Goal: Transaction & Acquisition: Purchase product/service

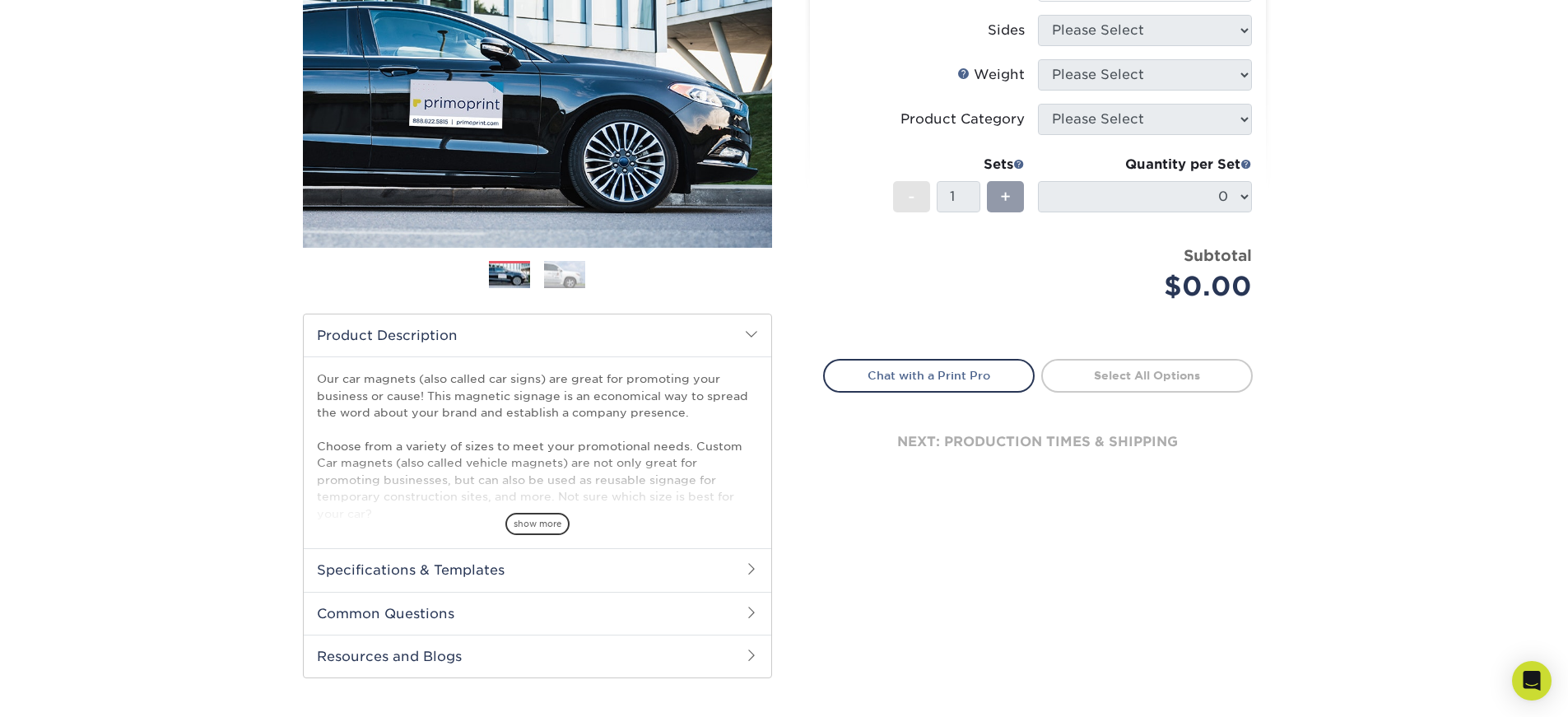
scroll to position [75, 0]
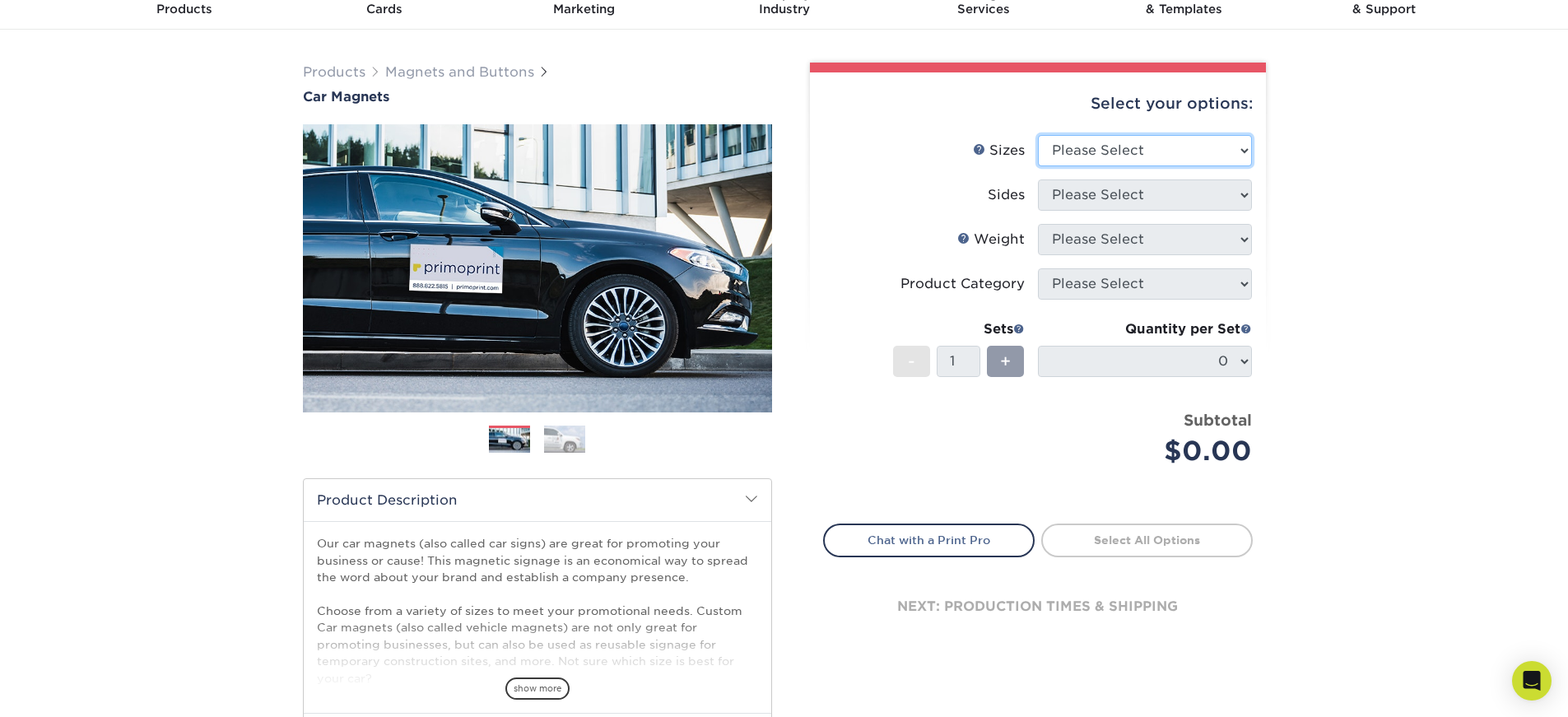
click at [1235, 152] on select "Please Select 9" x 12" 9" x 18" 12" x 18" 12" x 24" 18" x 18" 18" x 24" 18" x 3…" at bounding box center [1145, 151] width 213 height 31
select select "18.00x24.00"
click at [1038, 135] on select "Please Select 9" x 12" 9" x 18" 12" x 18" 12" x 24" 18" x 18" 18" x 24" 18" x 3…" at bounding box center [1145, 151] width 213 height 31
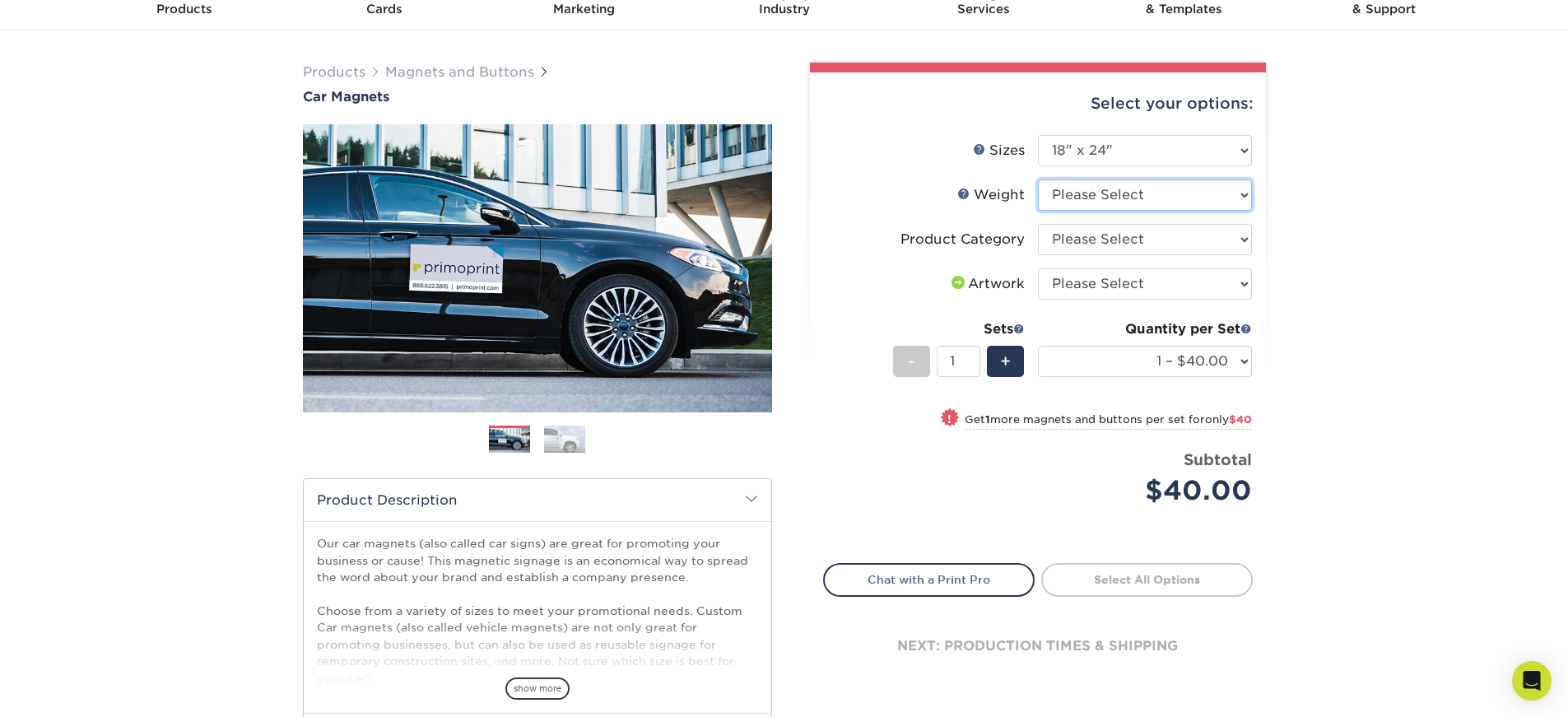
click at [1239, 196] on select "Please Select 30MIL" at bounding box center [1145, 195] width 213 height 31
select select "30MIL"
click at [1038, 179] on select "Please Select 30MIL" at bounding box center [1145, 195] width 213 height 31
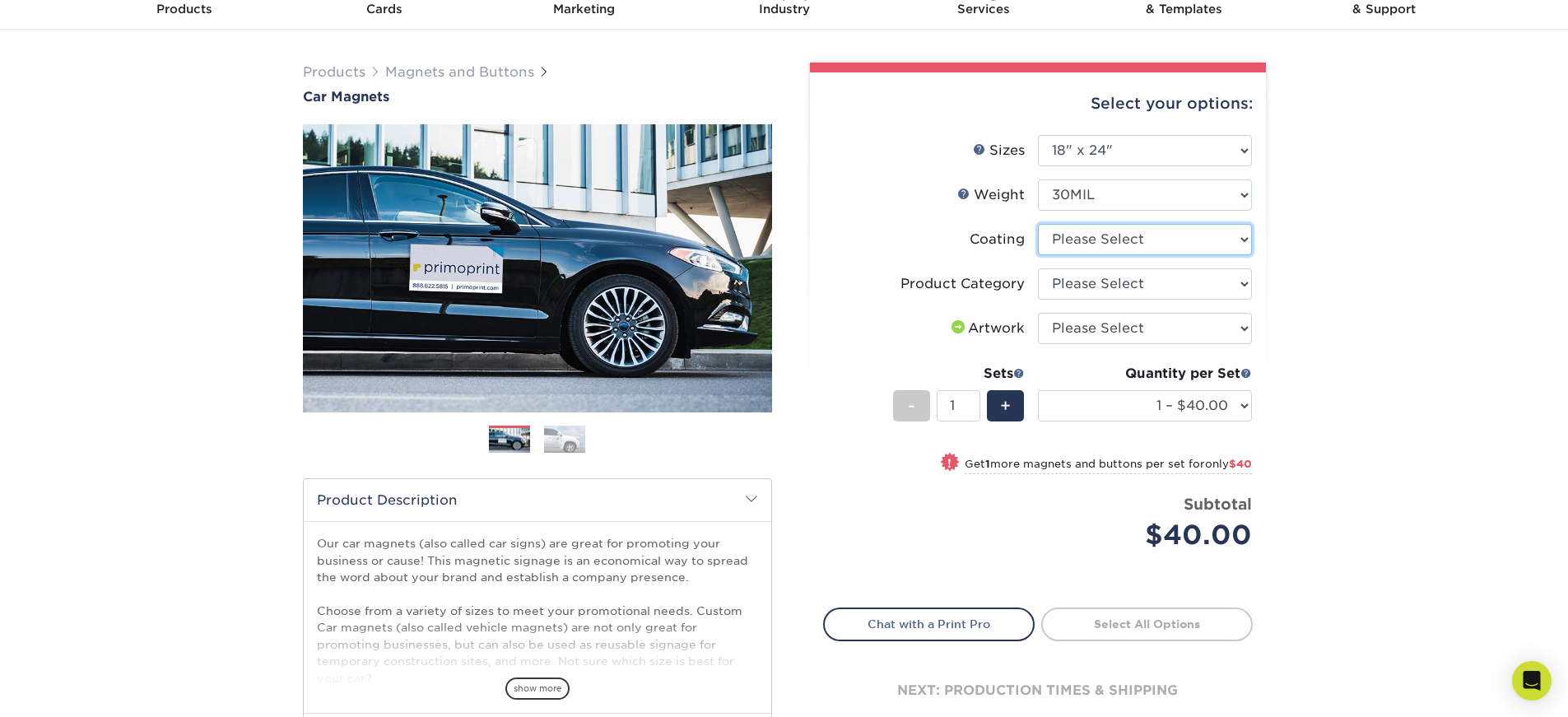
click at [1224, 242] on select at bounding box center [1145, 239] width 213 height 31
select select "1e8116af-acfc-44b1-83dc-8181aa338834"
click at [1038, 224] on select at bounding box center [1145, 239] width 213 height 31
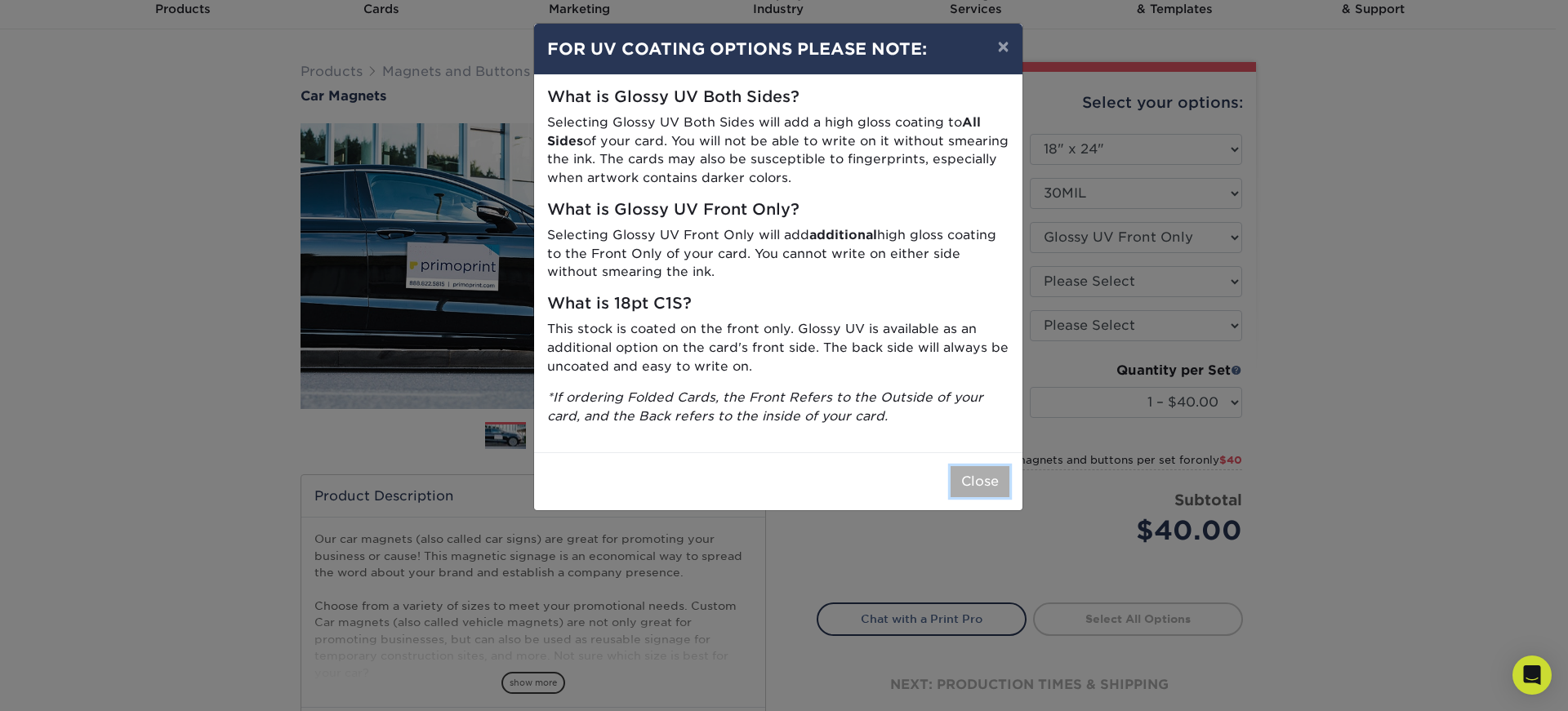
click at [985, 467] on button "Close" at bounding box center [980, 482] width 58 height 31
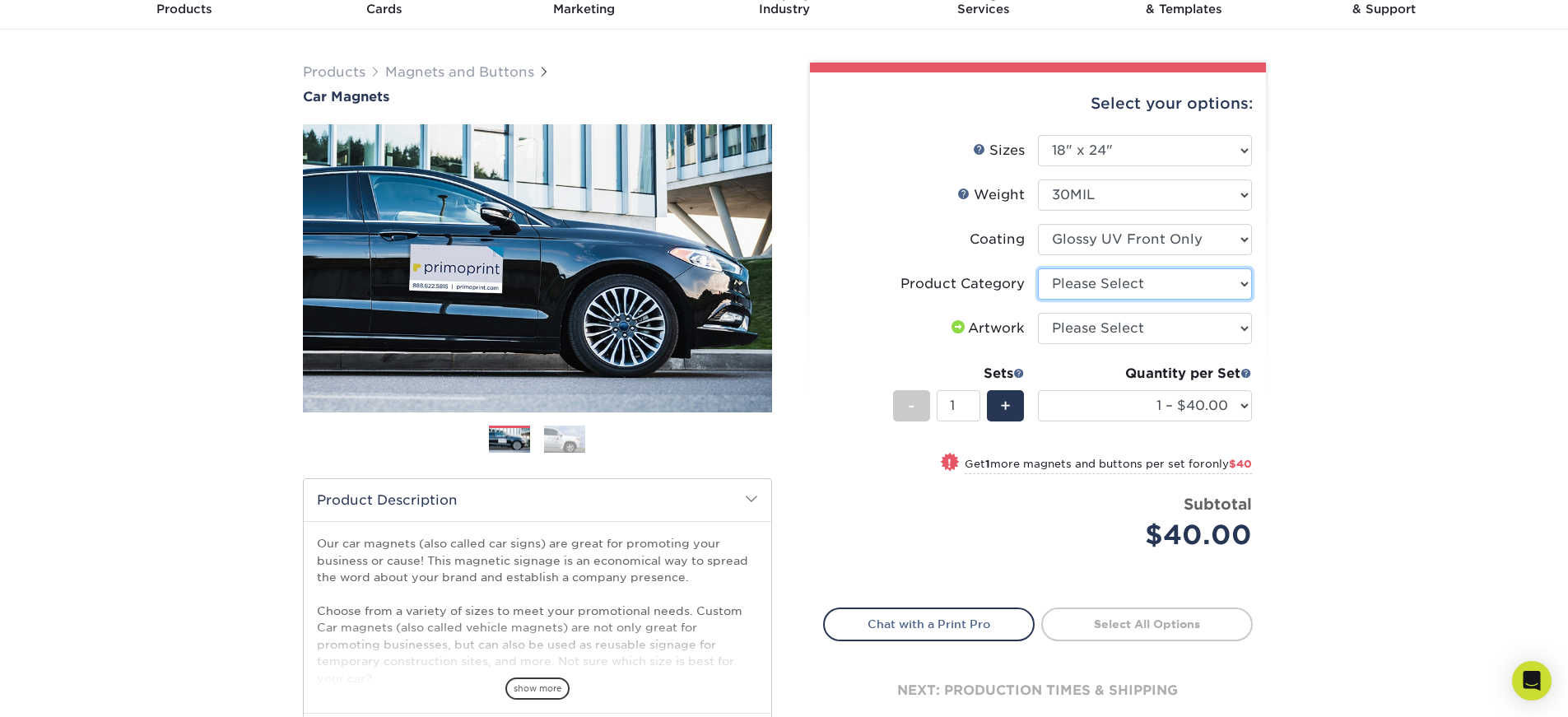
click at [1187, 283] on select "Please Select Car Magnets" at bounding box center [1145, 284] width 213 height 31
select select "48f17320-c7c2-4f0d-b371-c8050bb445b2"
click at [1038, 269] on select "Please Select Car Magnets" at bounding box center [1145, 284] width 213 height 31
click at [1165, 324] on select "Please Select I will upload files I need a design - $50" at bounding box center [1145, 329] width 213 height 31
select select "upload"
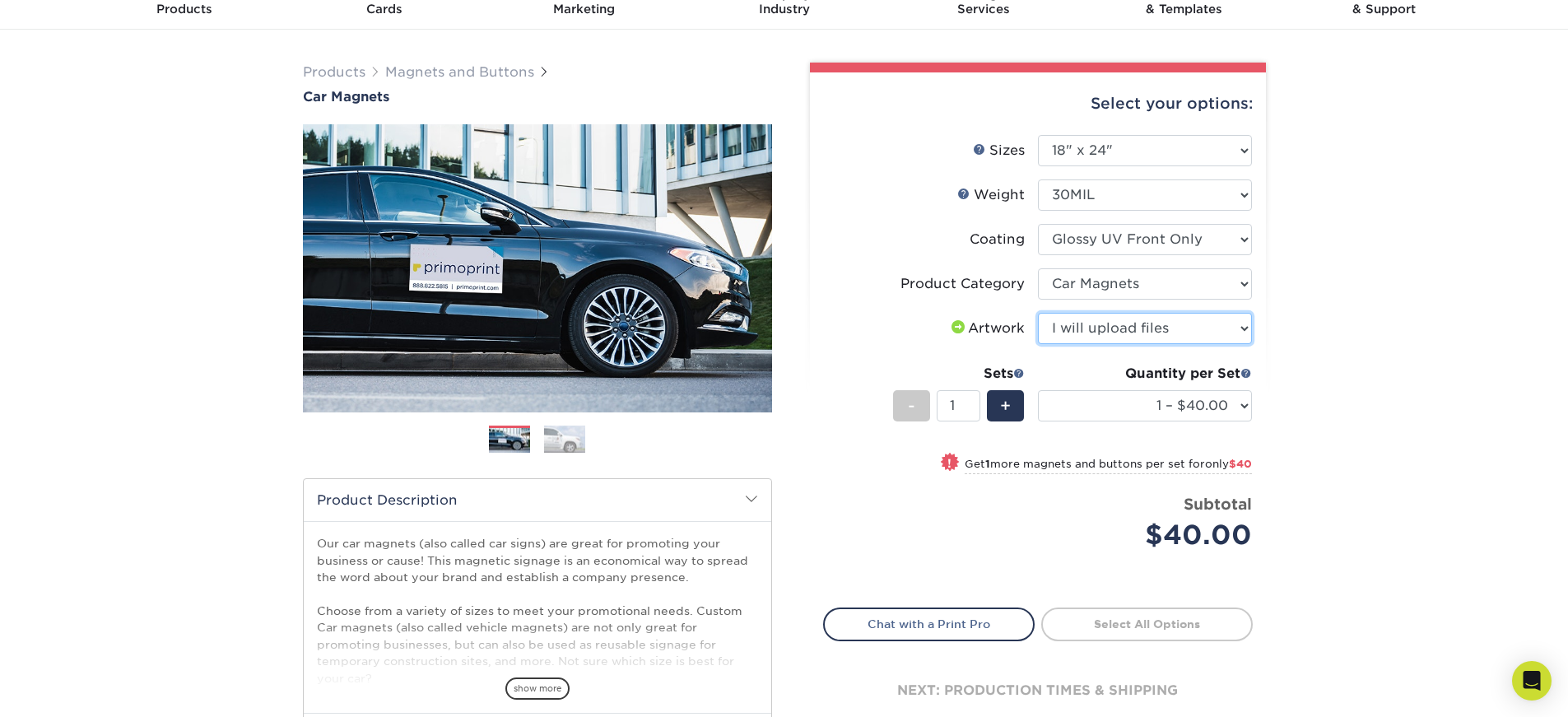
click at [1038, 313] on select "Please Select I will upload files I need a design - $50" at bounding box center [1145, 329] width 213 height 31
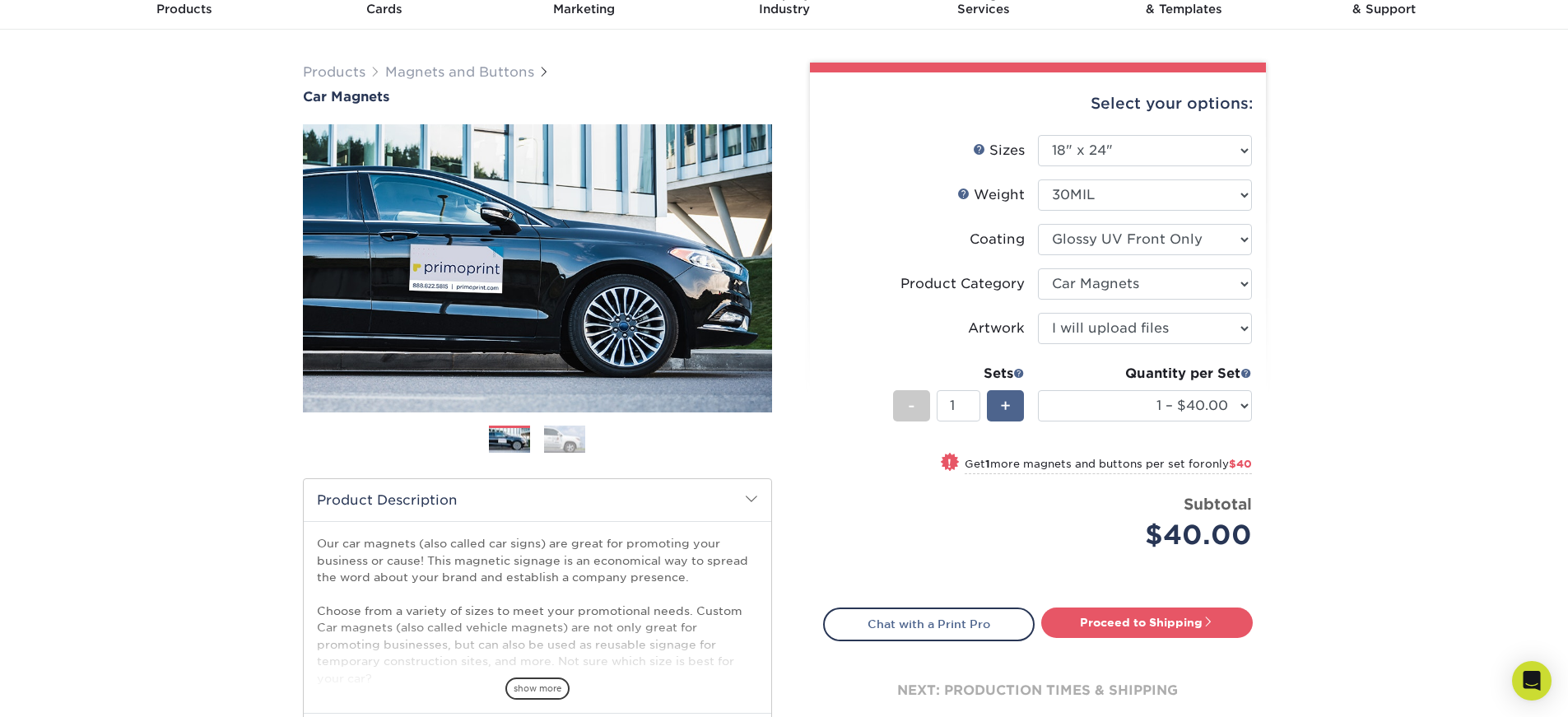
click at [1001, 397] on span "+" at bounding box center [1005, 405] width 11 height 25
type input "2"
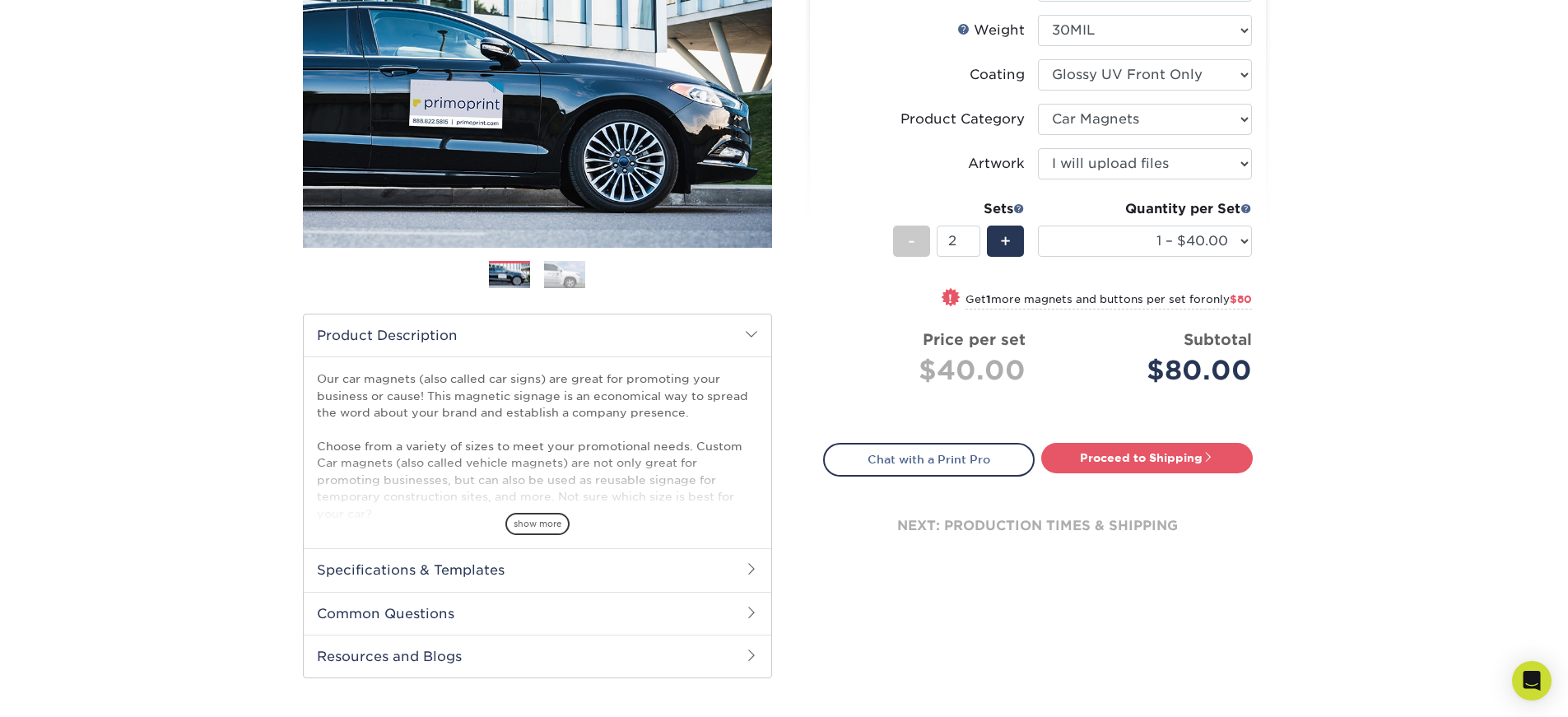
scroll to position [158, 0]
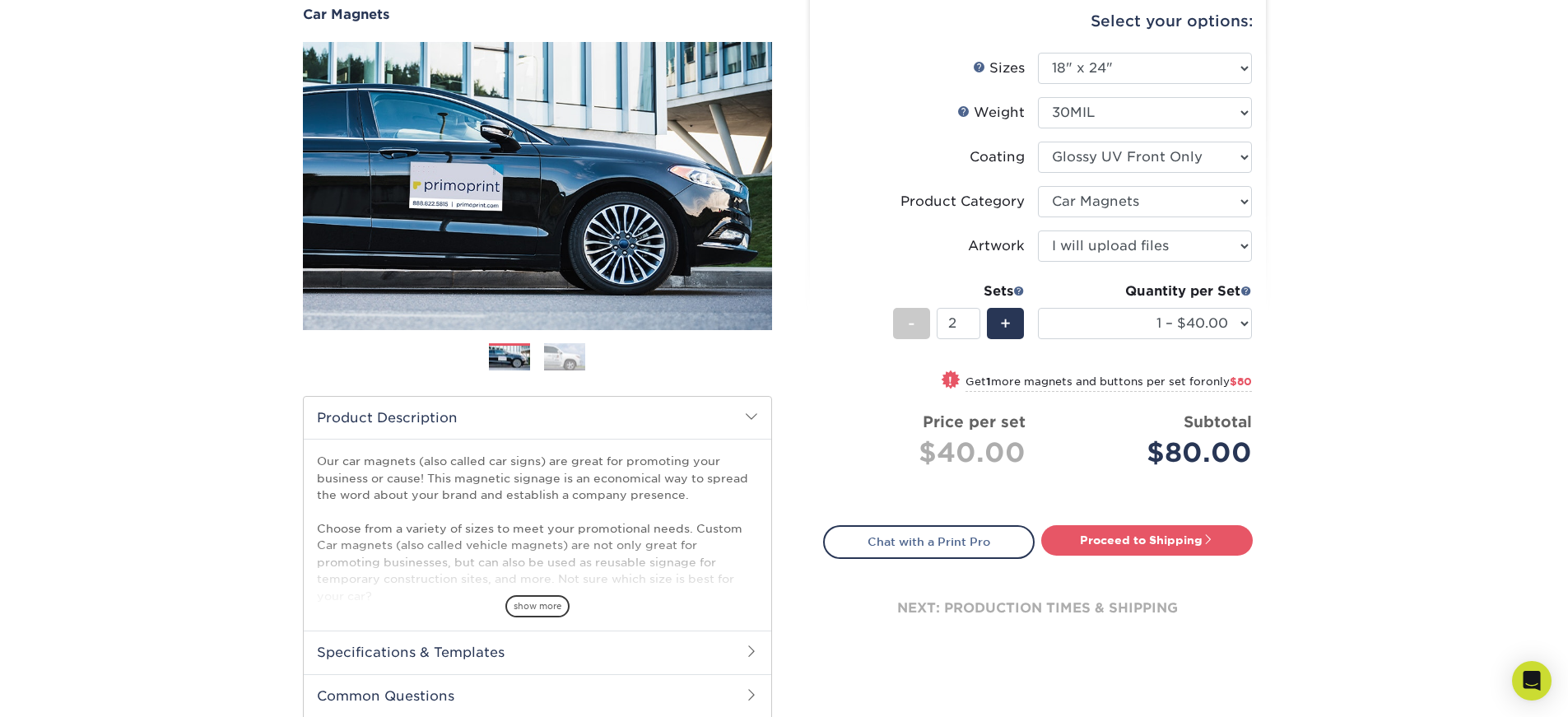
click at [577, 357] on img at bounding box center [564, 356] width 41 height 29
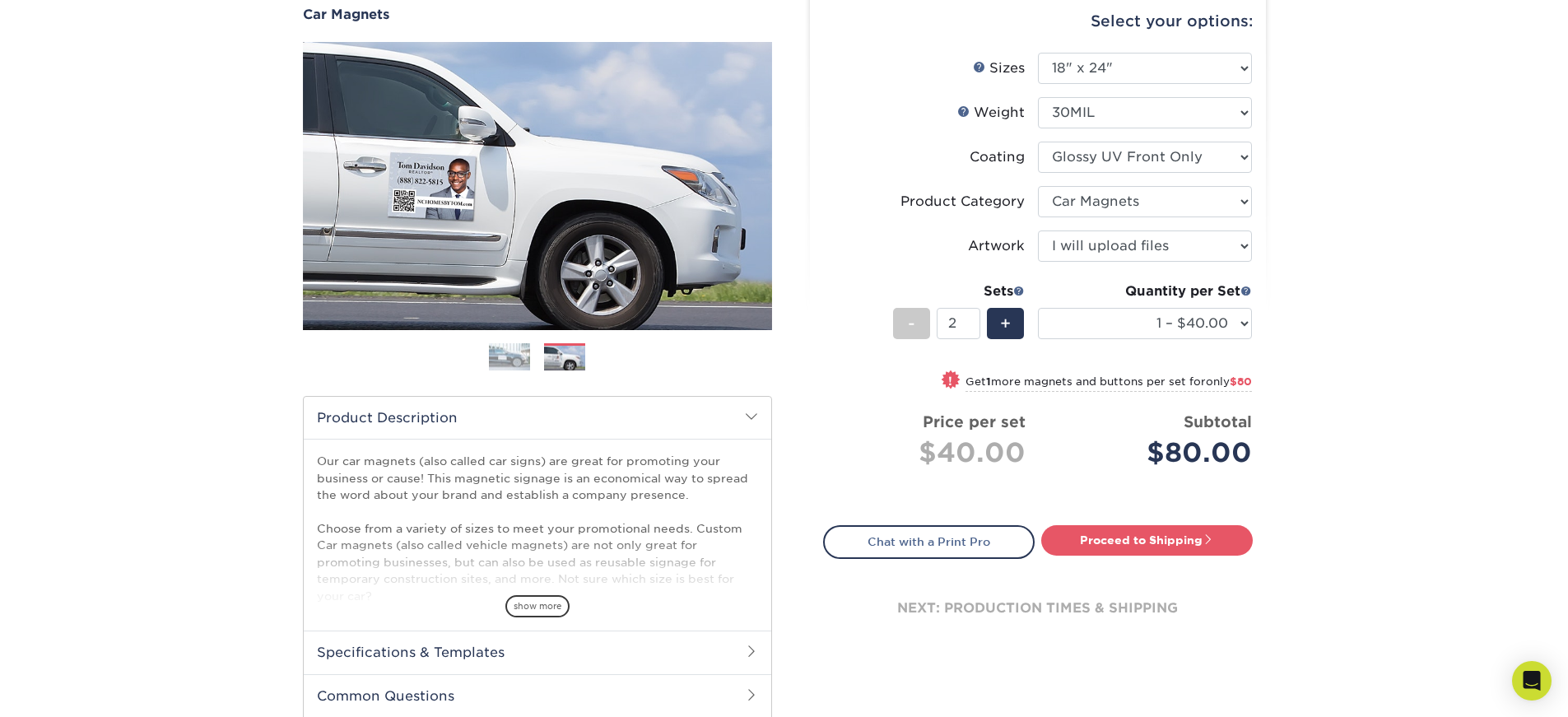
click at [513, 354] on img at bounding box center [509, 356] width 41 height 29
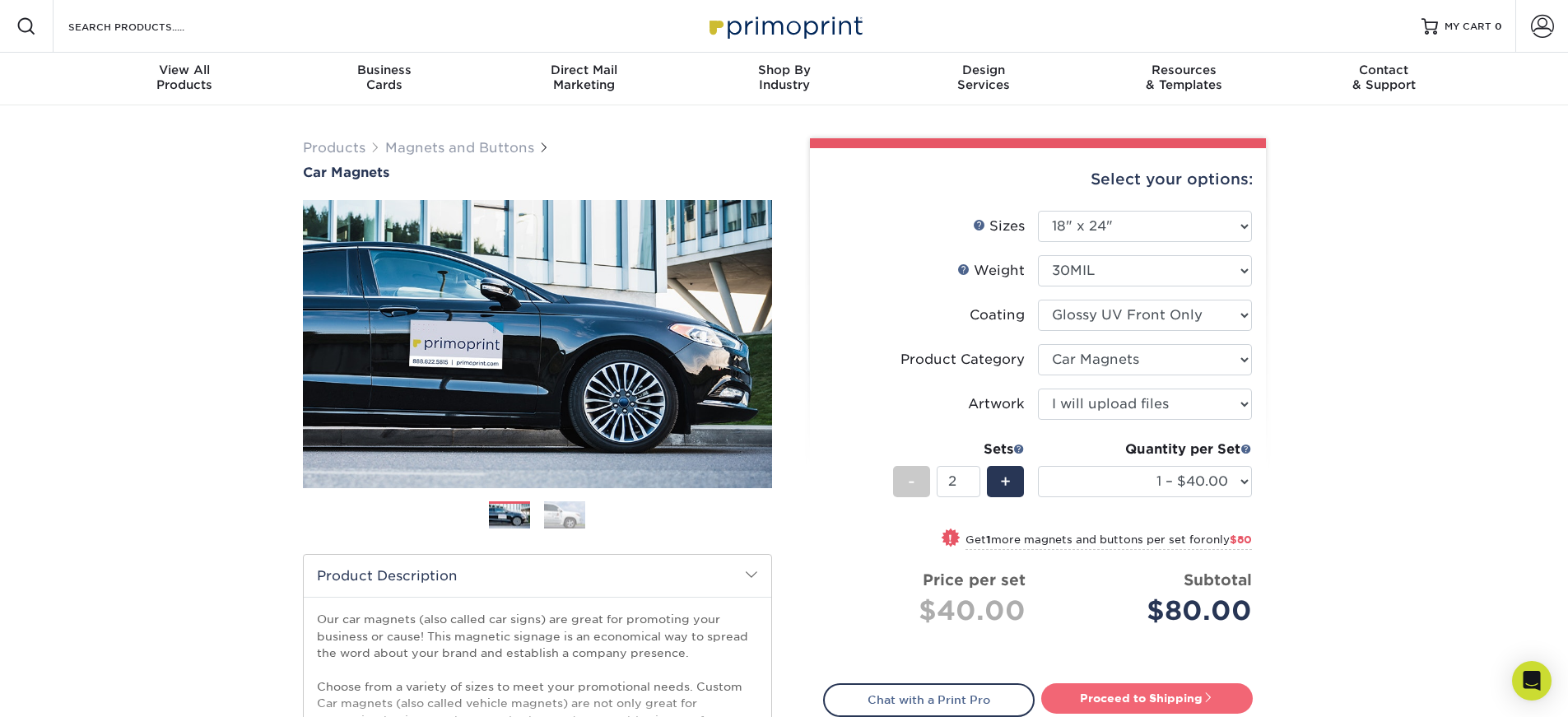
scroll to position [165, 0]
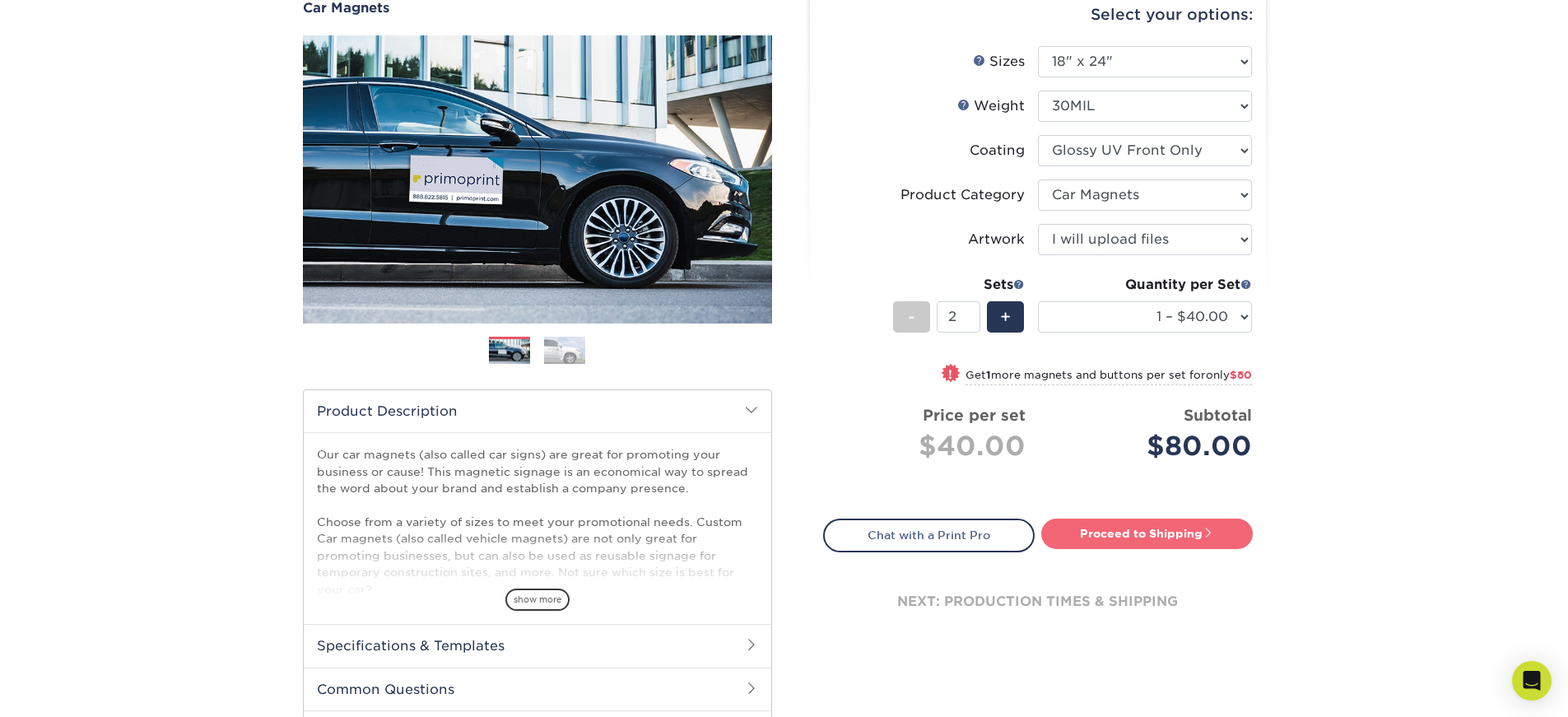
click at [1182, 530] on link "Proceed to Shipping" at bounding box center [1147, 533] width 212 height 29
type input "Set 1"
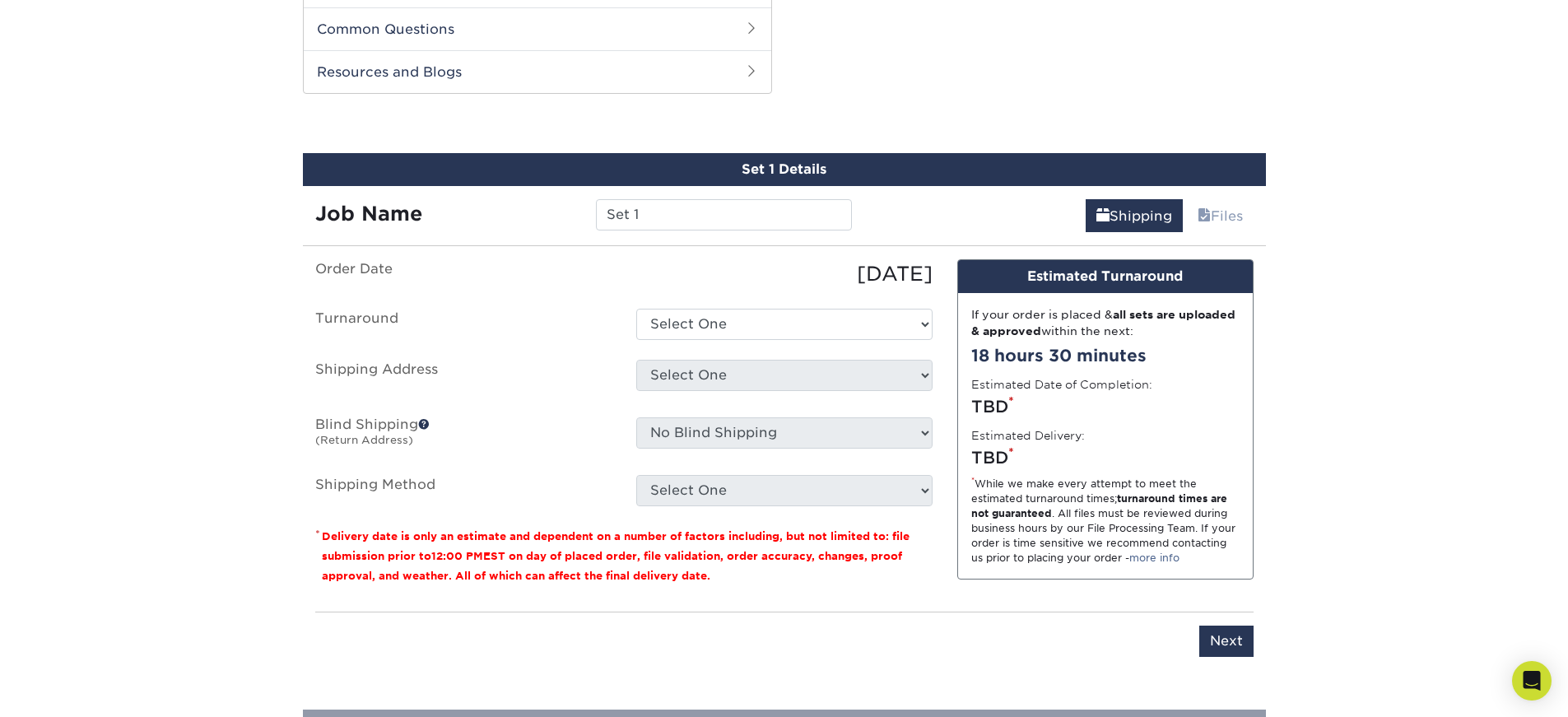
scroll to position [838, 0]
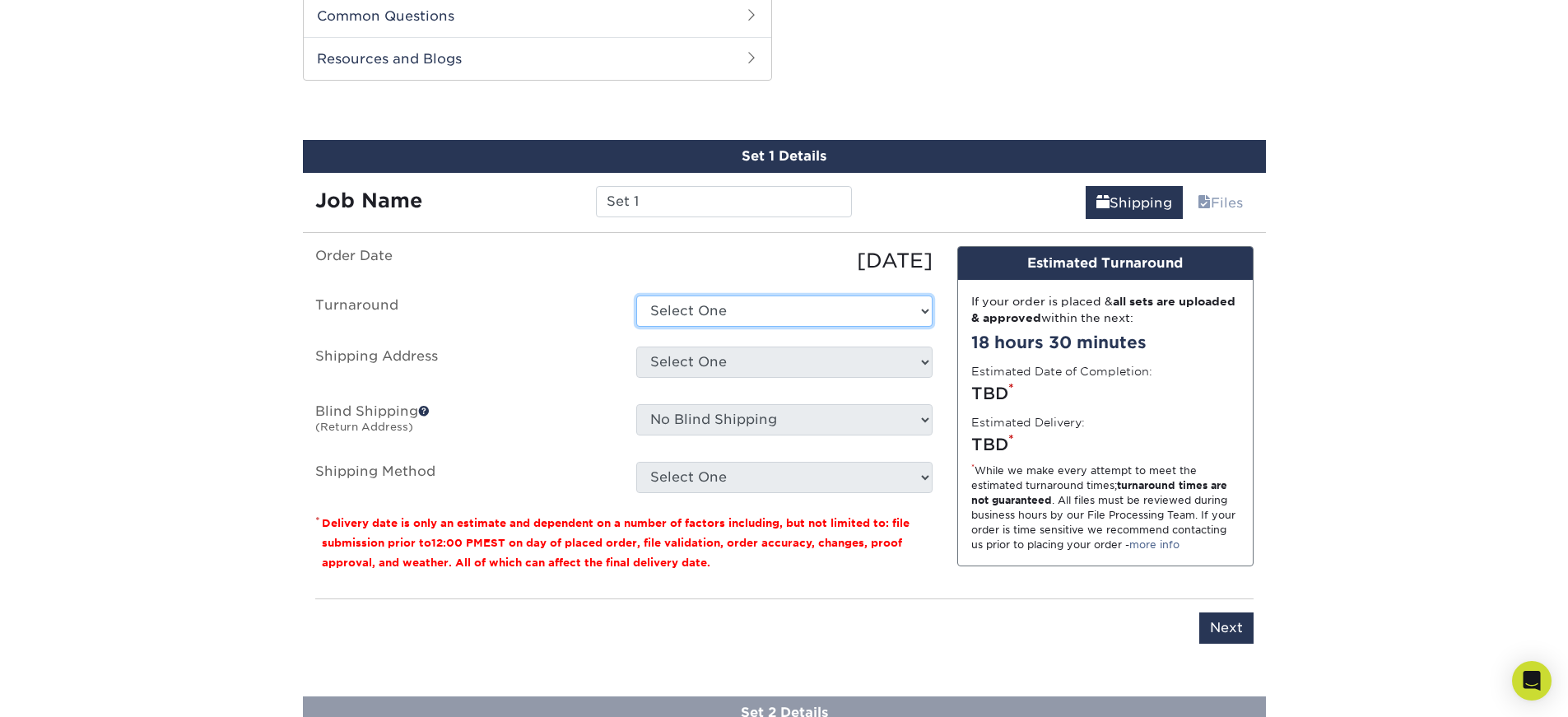
click at [829, 304] on select "Select One 2-4 Business Days Next Business Day (+$4.10)" at bounding box center [784, 311] width 296 height 31
select select "835dfab3-277c-4268-8bb2-e8edcac912f4"
click at [636, 295] on select "Select One 2-4 Business Days Next Business Day (+$4.10)" at bounding box center [784, 311] width 296 height 31
click at [776, 357] on select "Select One + Add New Address - Login" at bounding box center [784, 362] width 296 height 31
click at [769, 355] on select "Select One + Add New Address - Login" at bounding box center [784, 362] width 296 height 31
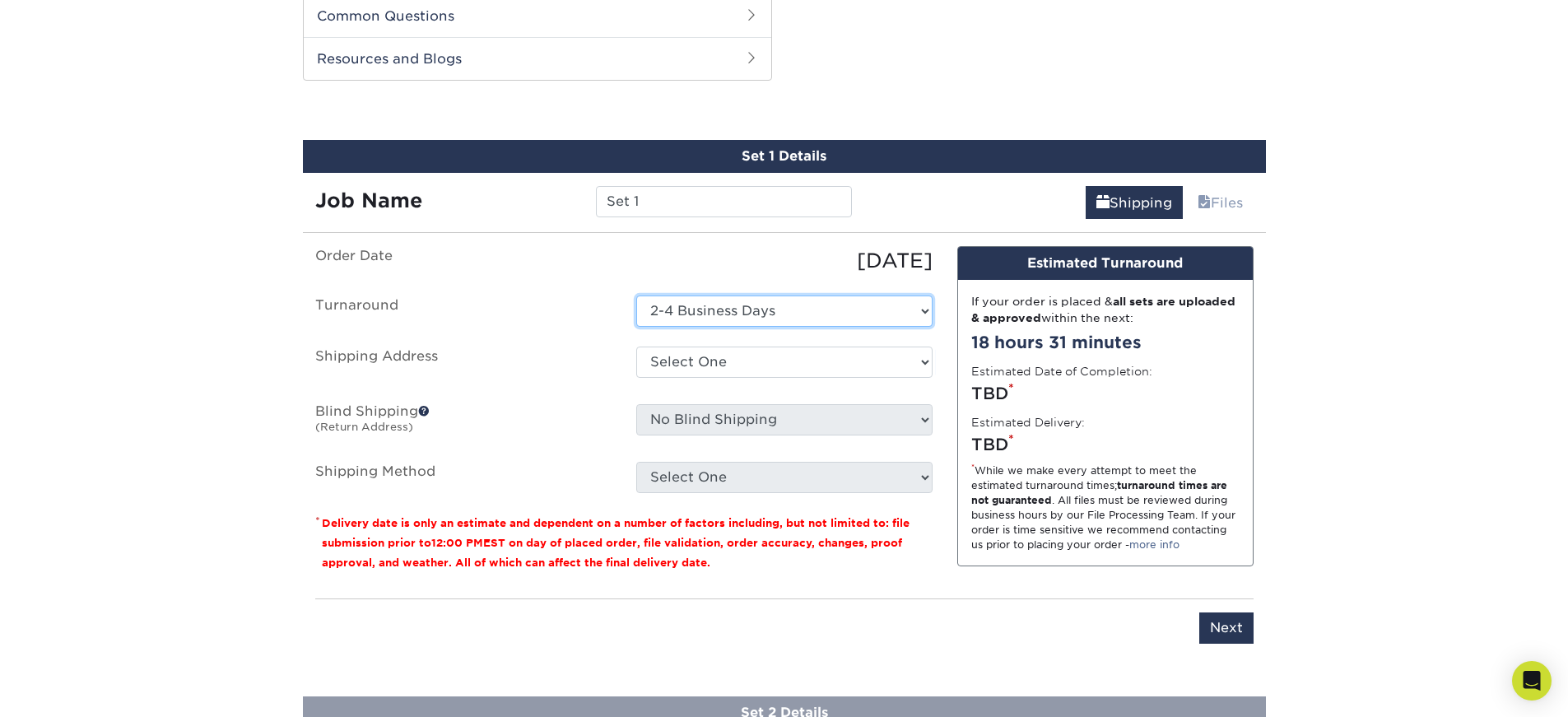
click at [922, 311] on select "Select One 2-4 Business Days Next Business Day (+$4.10)" at bounding box center [784, 311] width 296 height 31
click at [917, 311] on select "Select One 2-4 Business Days Next Business Day (+$4.10)" at bounding box center [784, 311] width 296 height 31
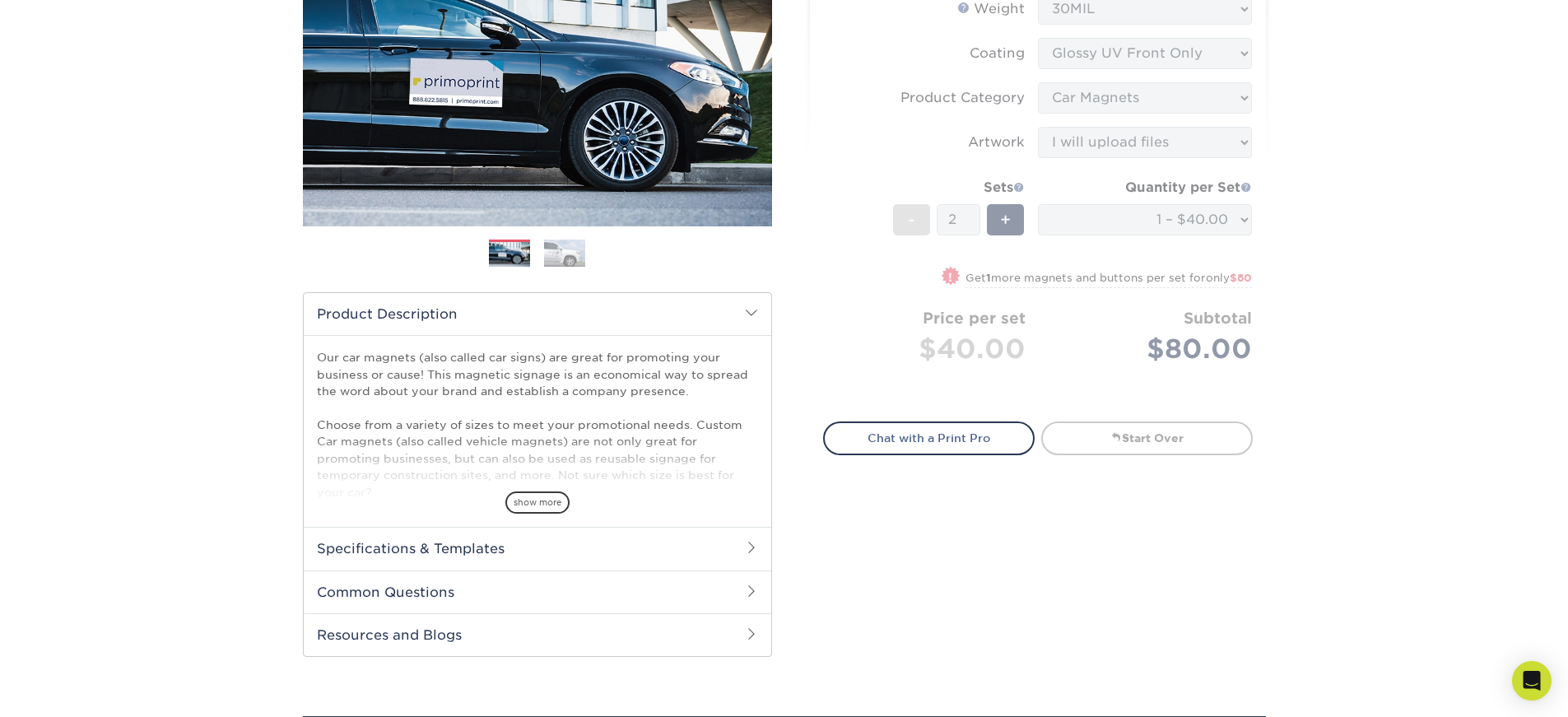
scroll to position [0, 0]
